Goal: Transaction & Acquisition: Register for event/course

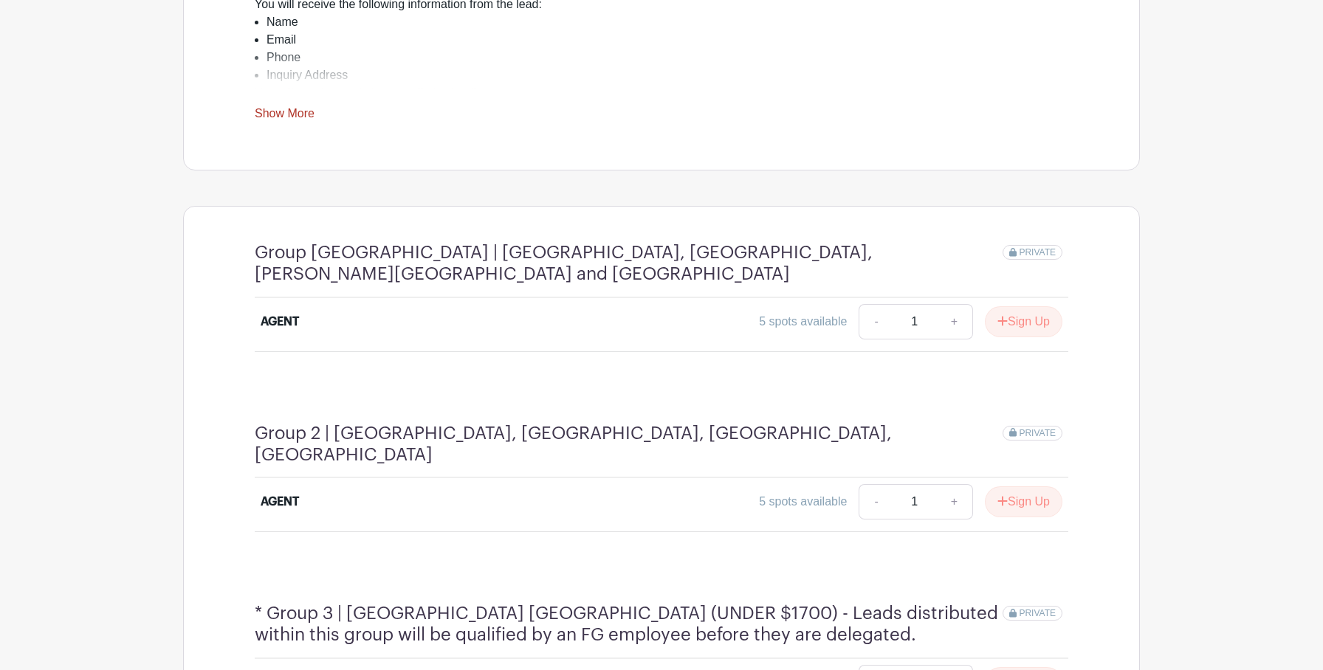
scroll to position [660, 0]
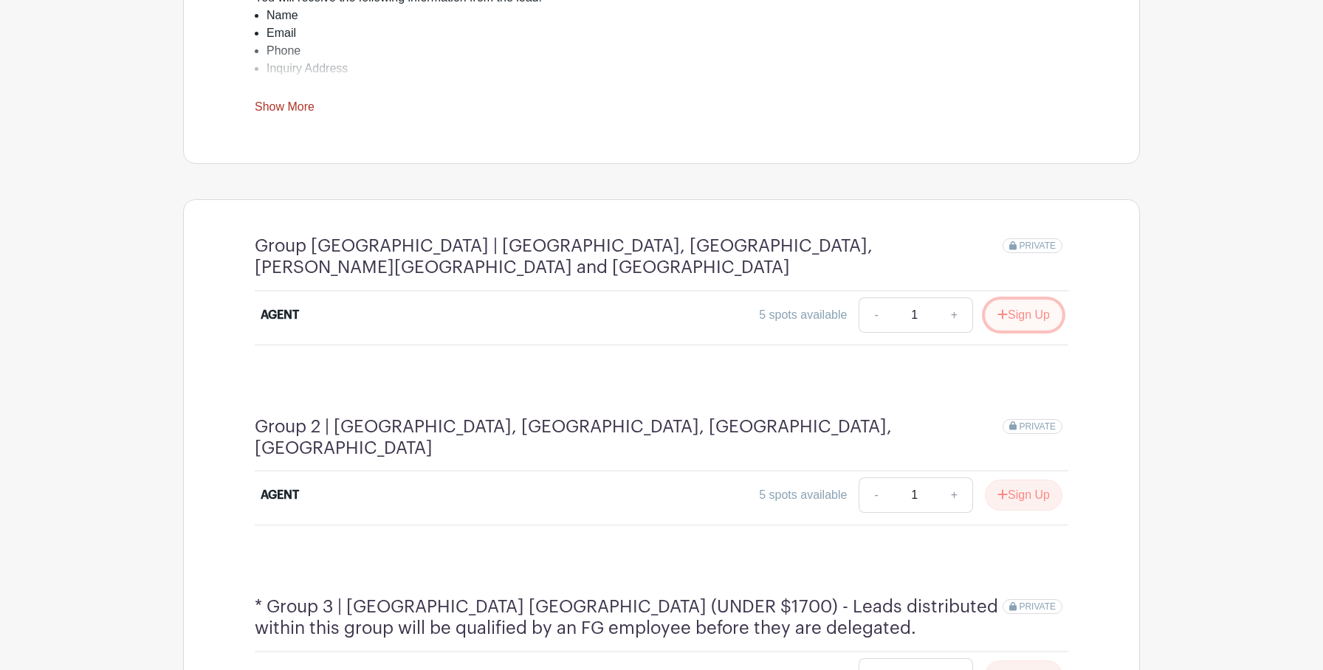
click at [1013, 300] on button "Sign Up" at bounding box center [1023, 315] width 77 height 31
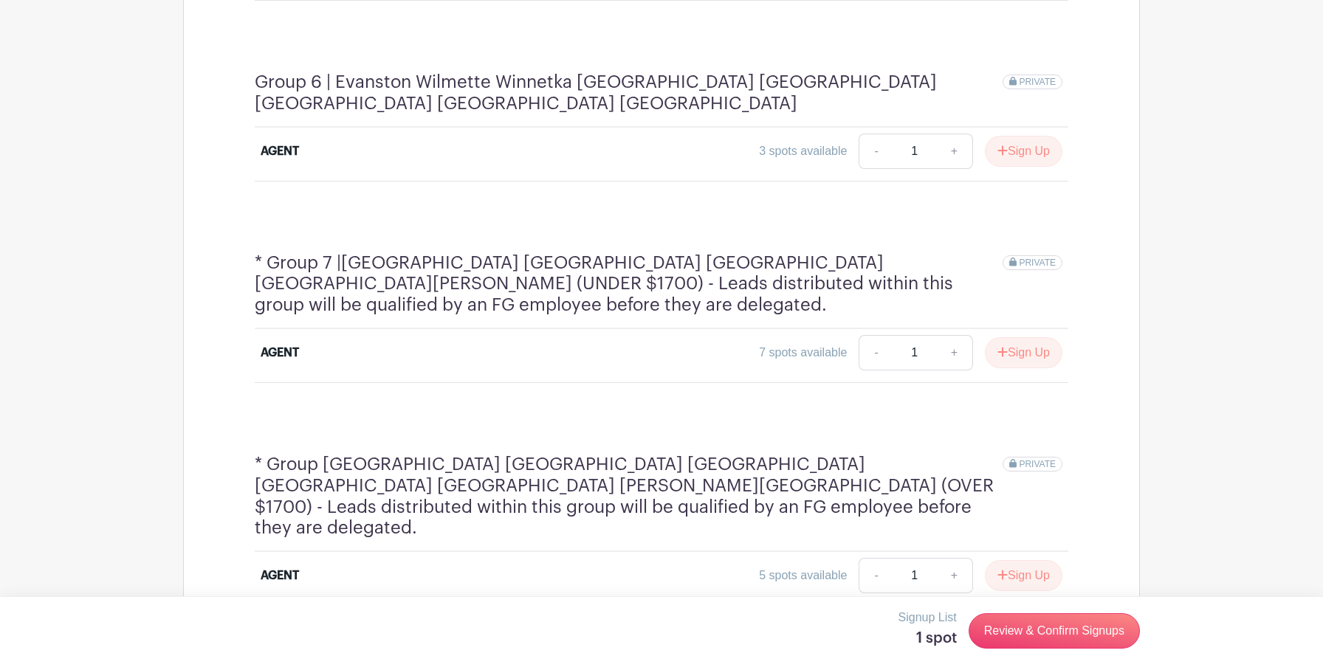
scroll to position [2249, 0]
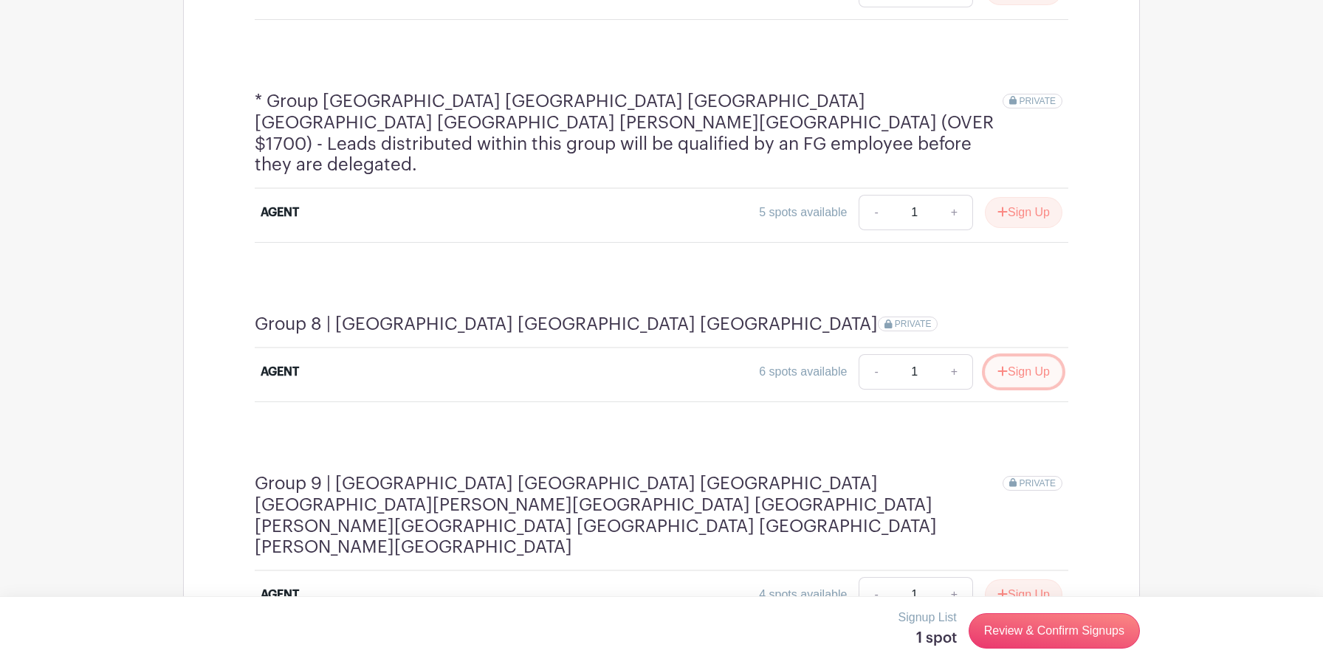
click at [1048, 356] on button "Sign Up" at bounding box center [1023, 371] width 77 height 31
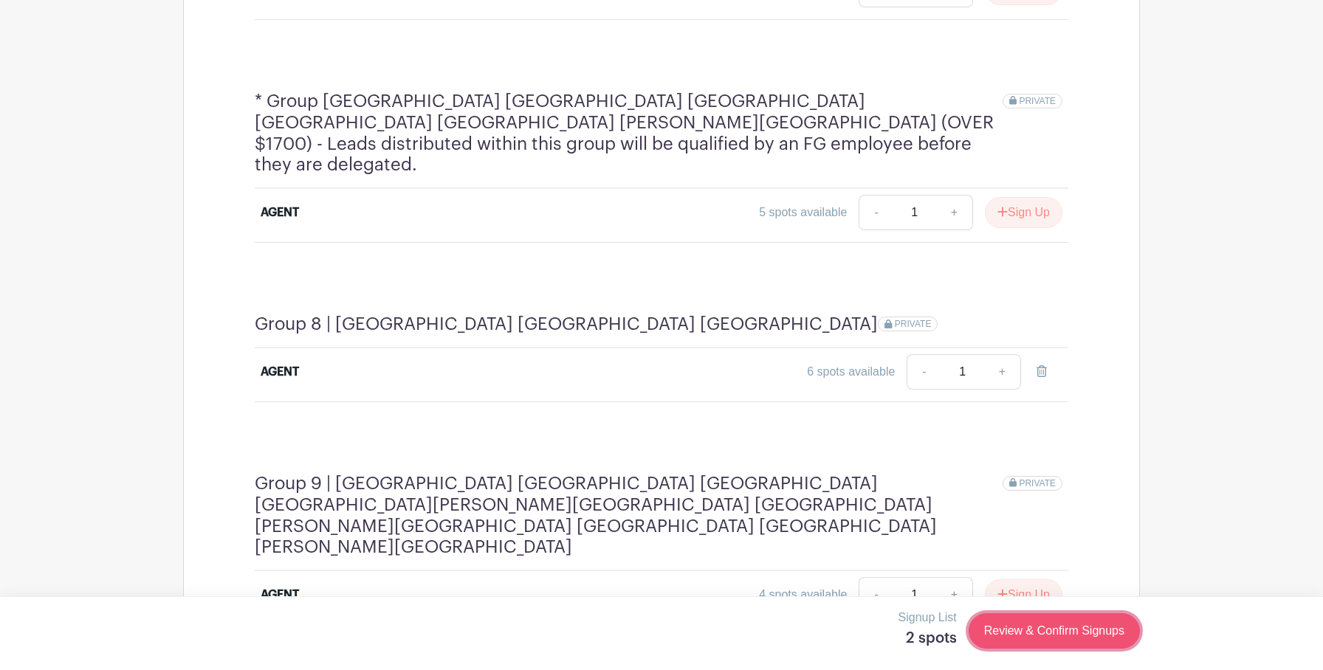
click at [1032, 623] on link "Review & Confirm Signups" at bounding box center [1053, 630] width 171 height 35
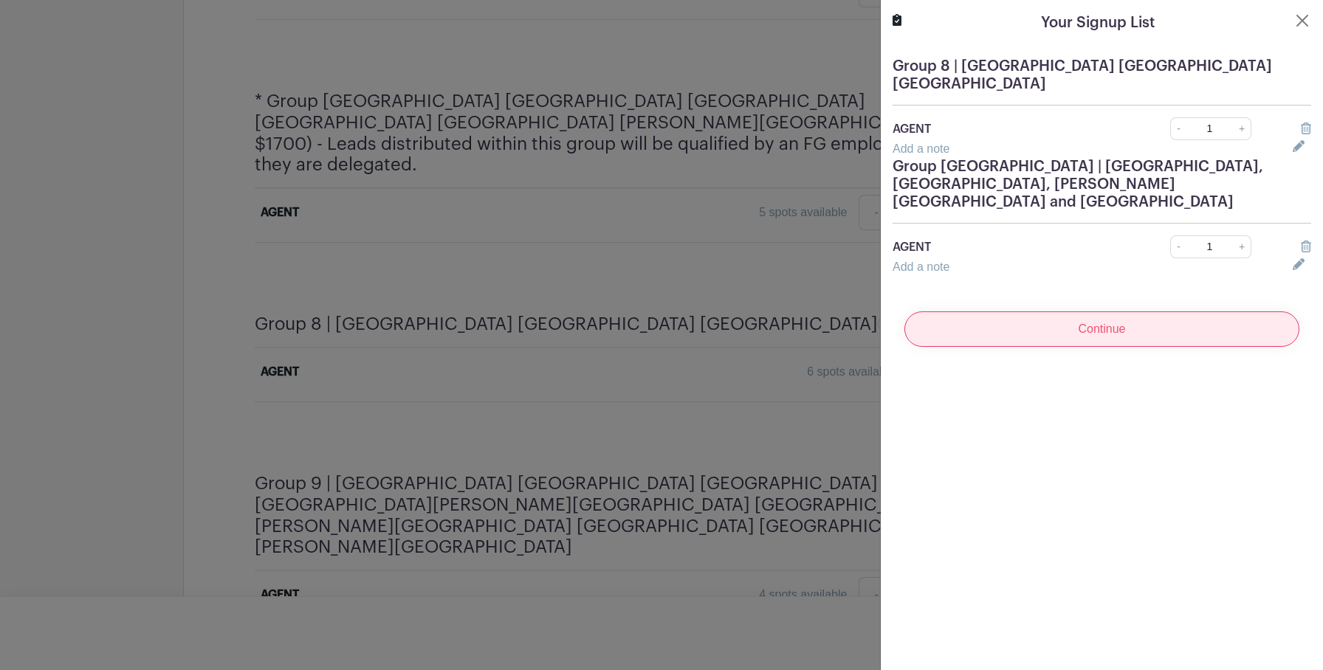
click at [1015, 311] on input "Continue" at bounding box center [1101, 328] width 395 height 35
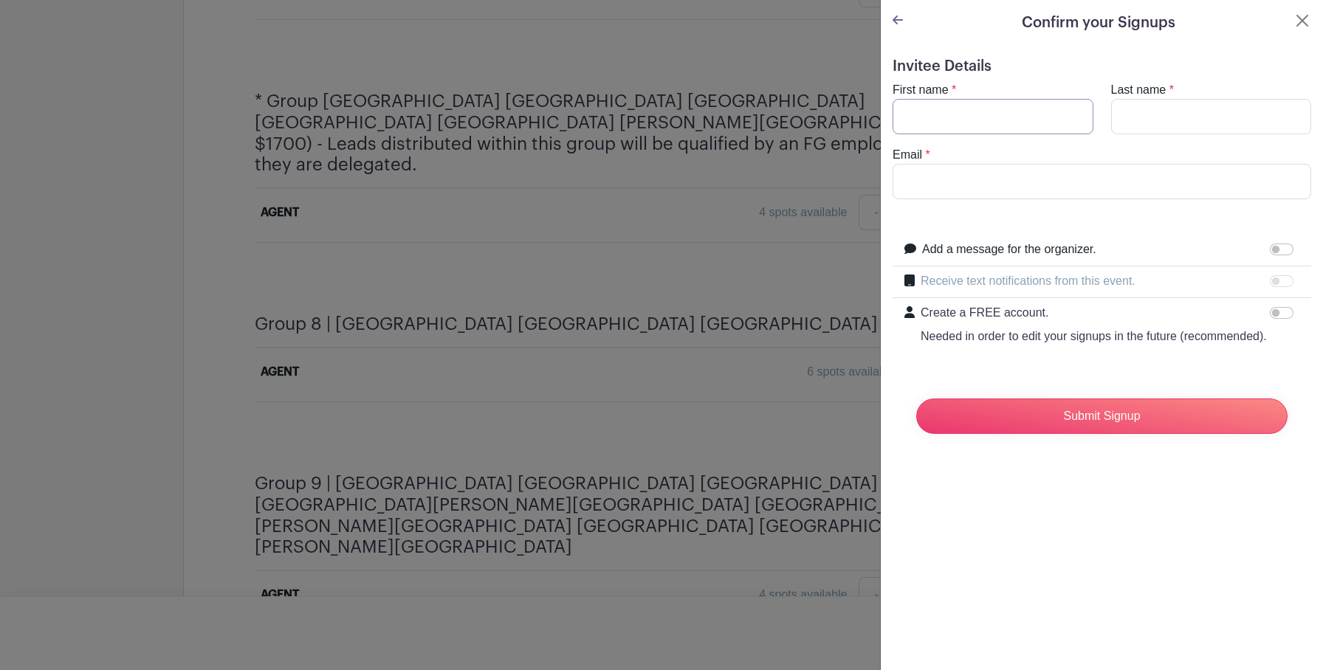
click at [956, 123] on input "First name" at bounding box center [992, 116] width 201 height 35
type input "Ena"
type input "Sarancic"
click at [981, 183] on input "Email" at bounding box center [1101, 181] width 418 height 35
type input "[EMAIL_ADDRESS][DOMAIN_NAME]"
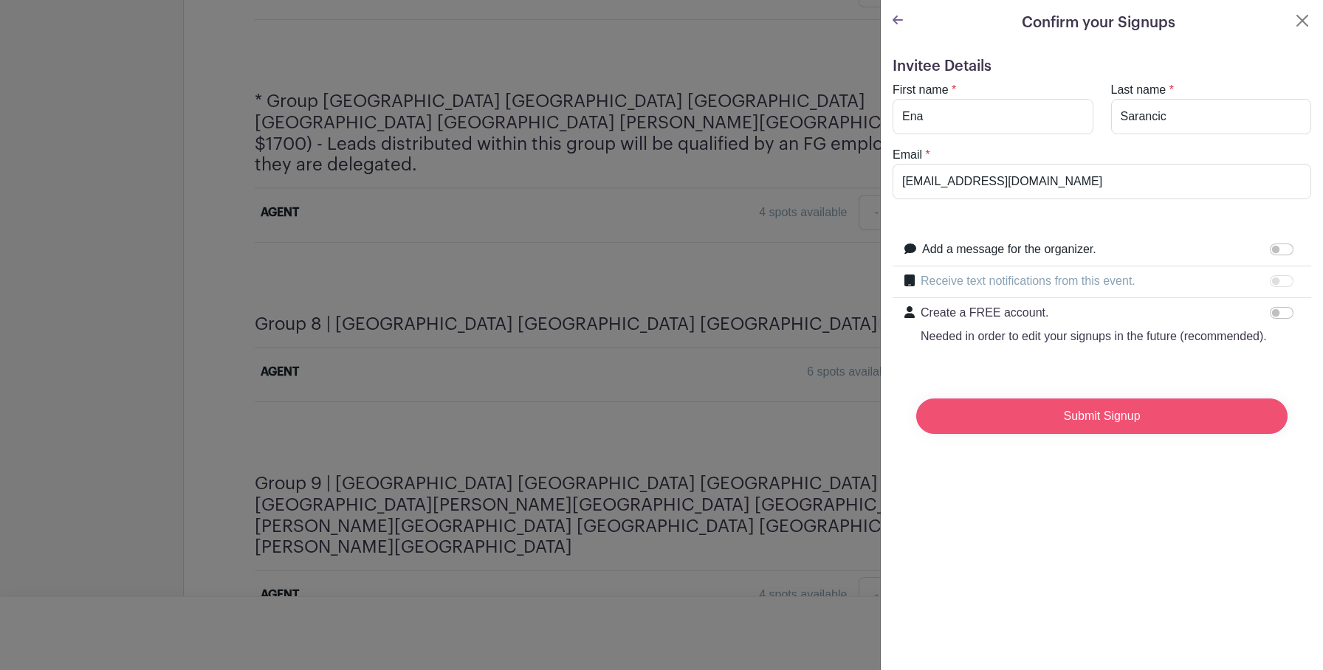
click at [1054, 402] on input "Submit Signup" at bounding box center [1101, 416] width 371 height 35
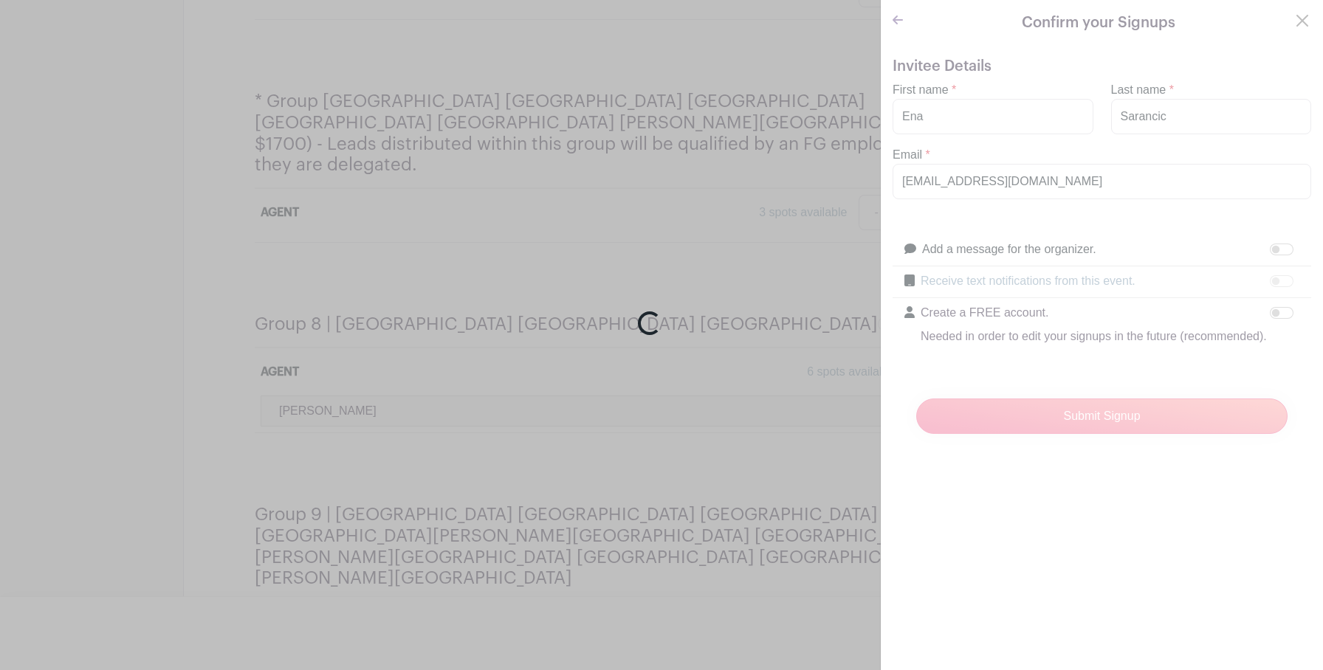
scroll to position [2280, 0]
